Goal: Information Seeking & Learning: Learn about a topic

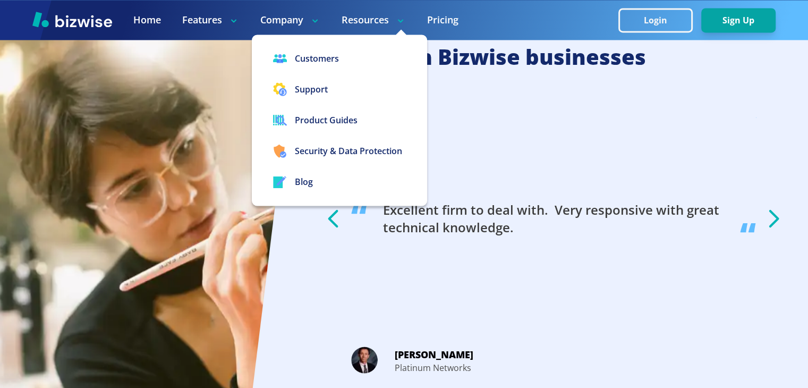
scroll to position [1830, 0]
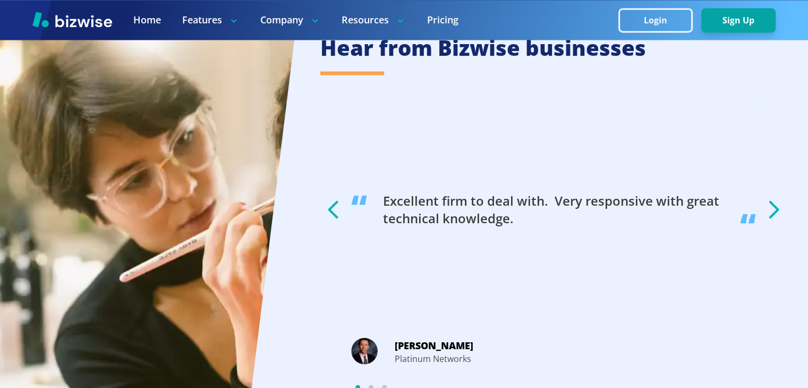
click at [216, 67] on img at bounding box center [149, 232] width 299 height 461
click at [732, 125] on li "Excellent firm to deal with. Very responsive with great technical knowledge." at bounding box center [553, 208] width 405 height 225
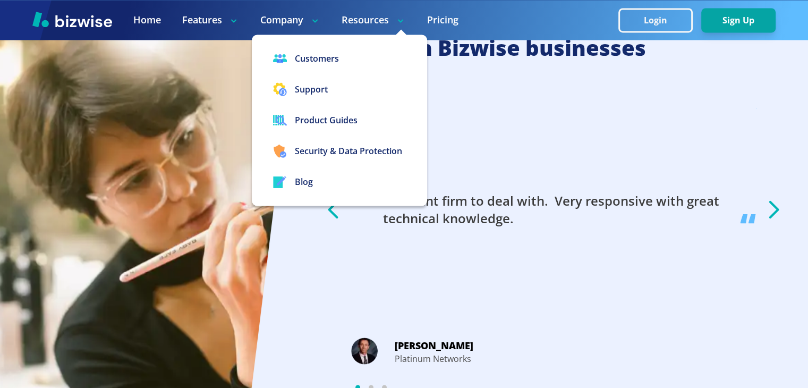
scroll to position [1830, 0]
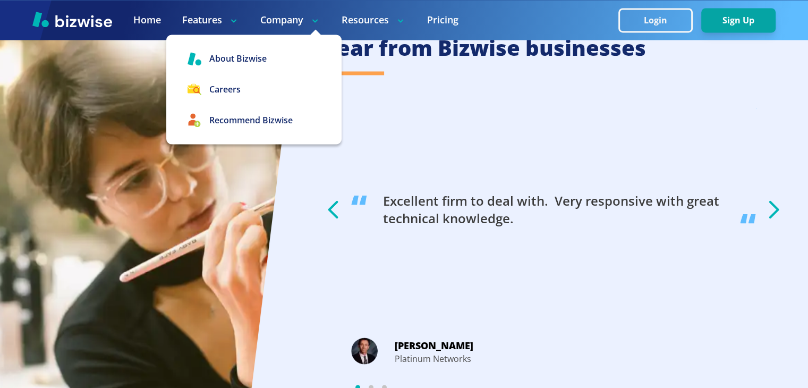
click at [265, 54] on link "About Bizwise" at bounding box center [253, 58] width 175 height 31
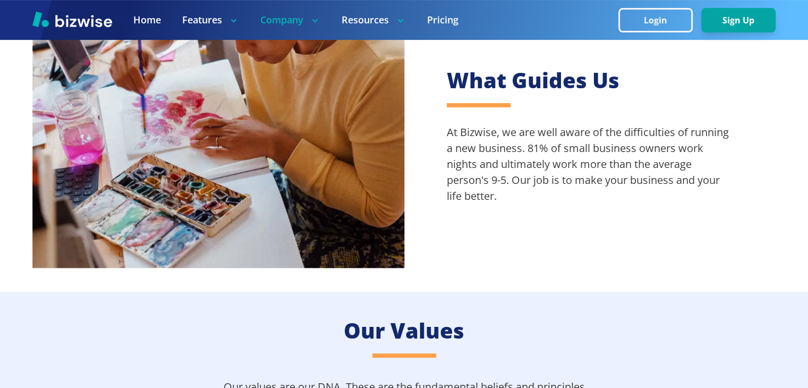
scroll to position [366, 0]
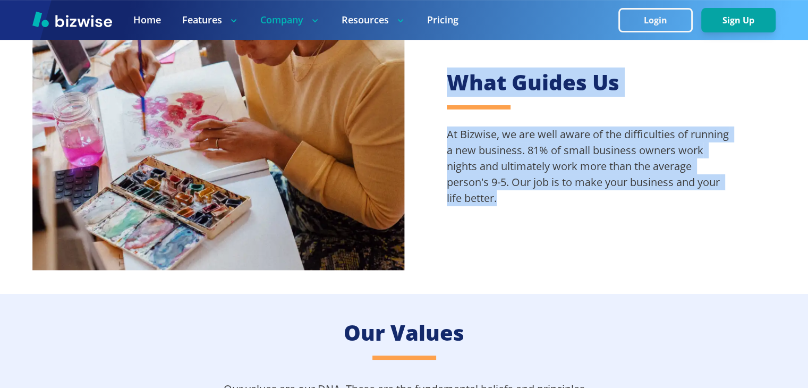
drag, startPoint x: 506, startPoint y: 192, endPoint x: 449, endPoint y: 74, distance: 130.7
click at [449, 74] on div "What Guides Us At Bizwise, we are well aware of the difficulties of running a n…" at bounding box center [590, 137] width 372 height 181
copy div "What Guides Us At Bizwise, we are well aware of the difficulties of running a n…"
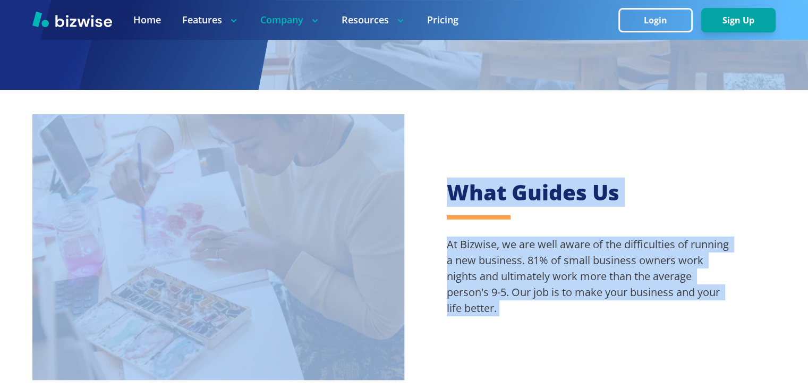
scroll to position [0, 0]
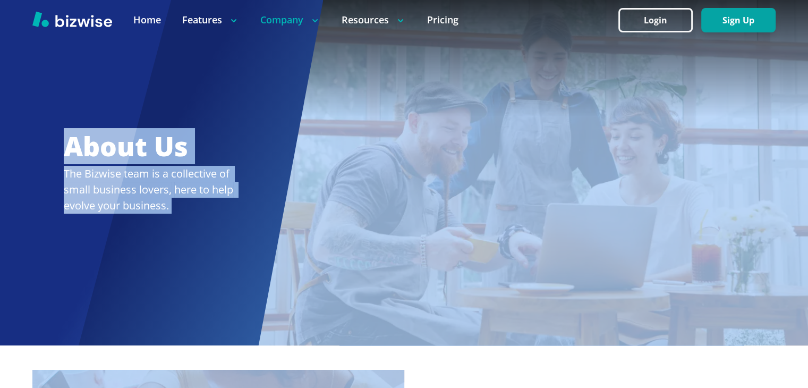
drag, startPoint x: 599, startPoint y: 309, endPoint x: 50, endPoint y: 139, distance: 574.6
copy main "About Us The Bizwise team is a collective of small business lovers, here to hel…"
